Goal: Navigation & Orientation: Find specific page/section

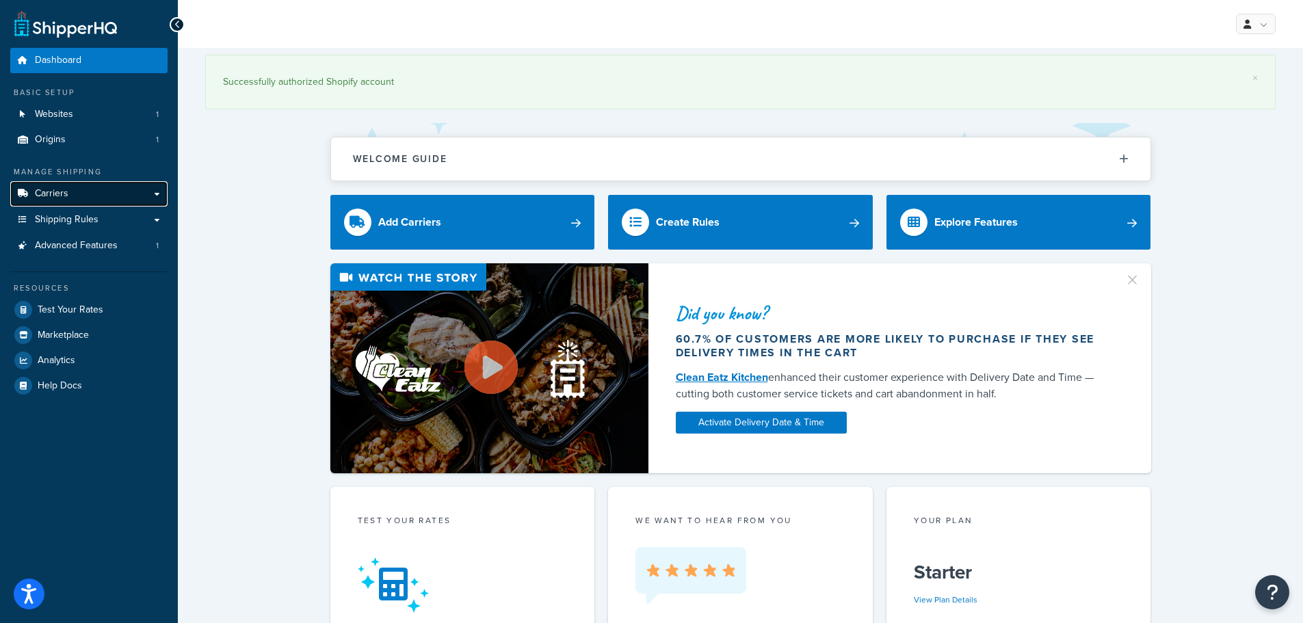
click at [107, 197] on link "Carriers" at bounding box center [88, 193] width 157 height 25
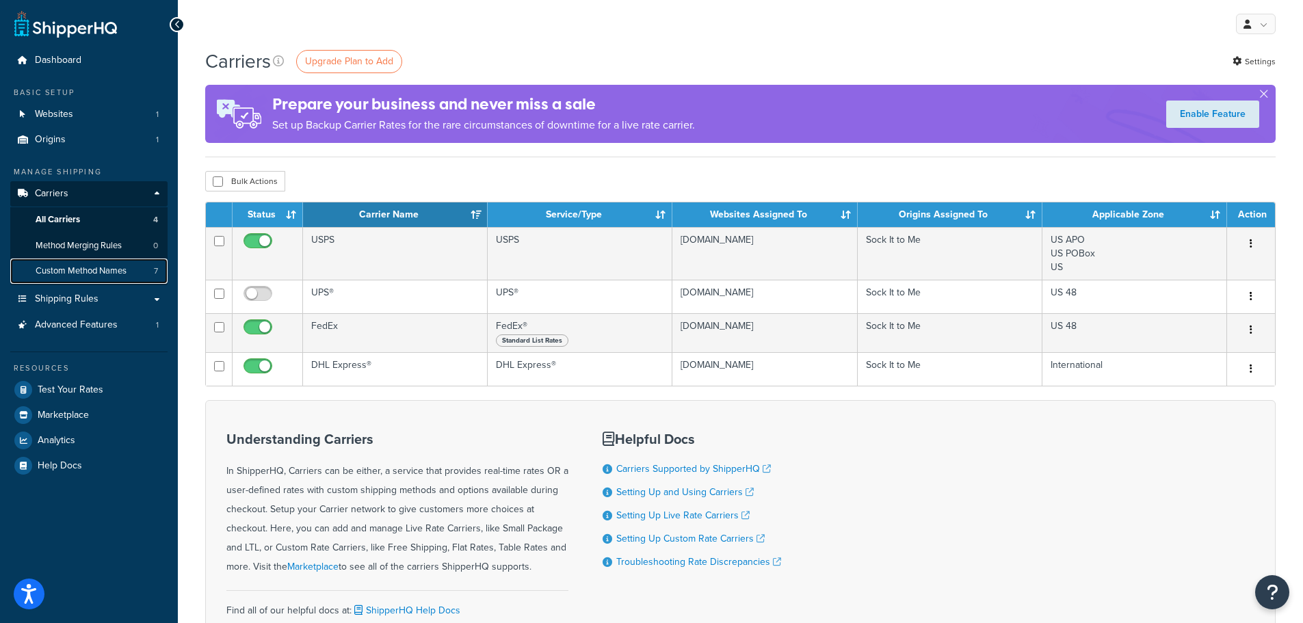
click at [107, 275] on span "Custom Method Names" at bounding box center [81, 271] width 91 height 12
